Goal: Find specific page/section: Find specific page/section

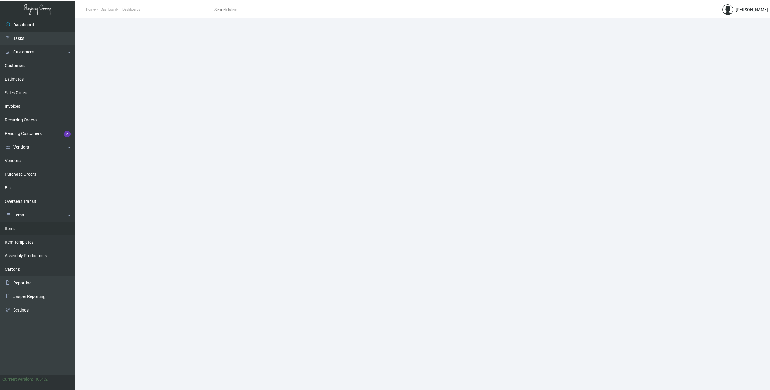
click at [17, 229] on link "Items" at bounding box center [37, 229] width 75 height 14
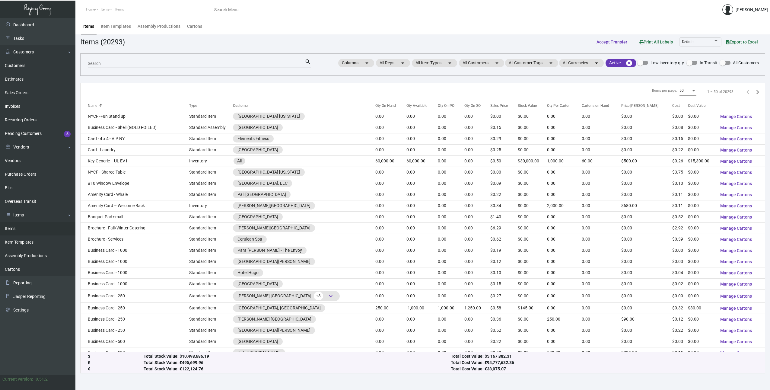
click at [173, 68] on div "Search" at bounding box center [196, 63] width 217 height 9
click at [173, 65] on input "Search" at bounding box center [196, 63] width 217 height 5
click at [16, 215] on link "Items" at bounding box center [37, 215] width 75 height 14
click at [28, 216] on link "Items" at bounding box center [37, 215] width 75 height 14
click at [15, 229] on link "Items" at bounding box center [37, 229] width 75 height 14
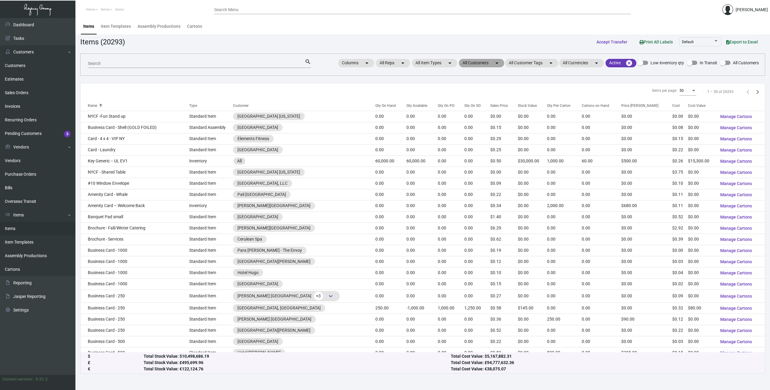
click at [491, 63] on mat-chip "All Customers arrow_drop_down" at bounding box center [481, 63] width 45 height 8
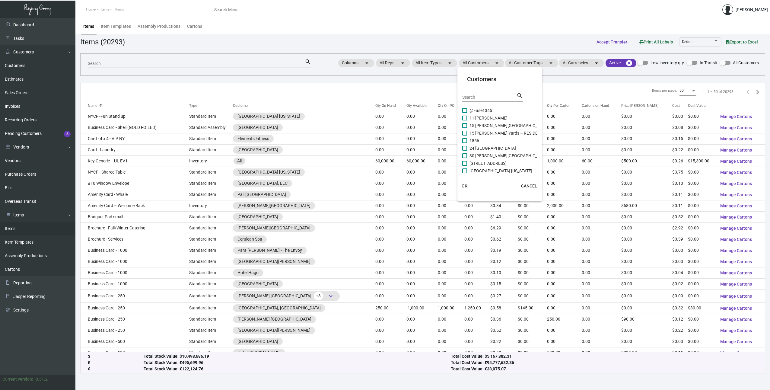
click at [483, 97] on input "Search" at bounding box center [489, 97] width 54 height 5
type input "Rev"
click at [465, 117] on span at bounding box center [464, 118] width 5 height 5
click at [465, 120] on input "Revival at [GEOGRAPHIC_DATA][PERSON_NAME]" at bounding box center [464, 120] width 0 height 0
checkbox input "true"
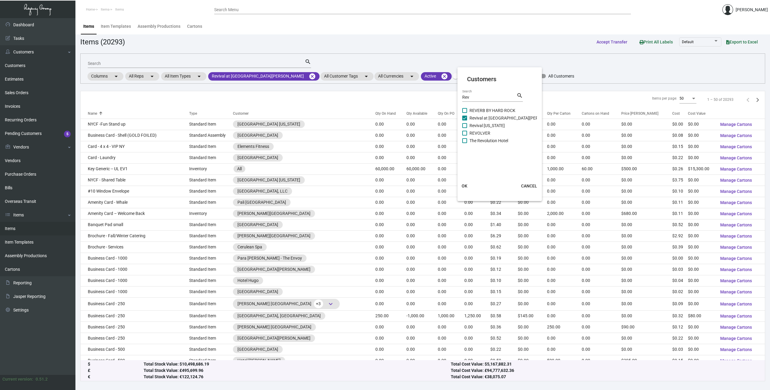
click at [463, 186] on span "OK" at bounding box center [465, 185] width 6 height 5
